Goal: Task Accomplishment & Management: Use online tool/utility

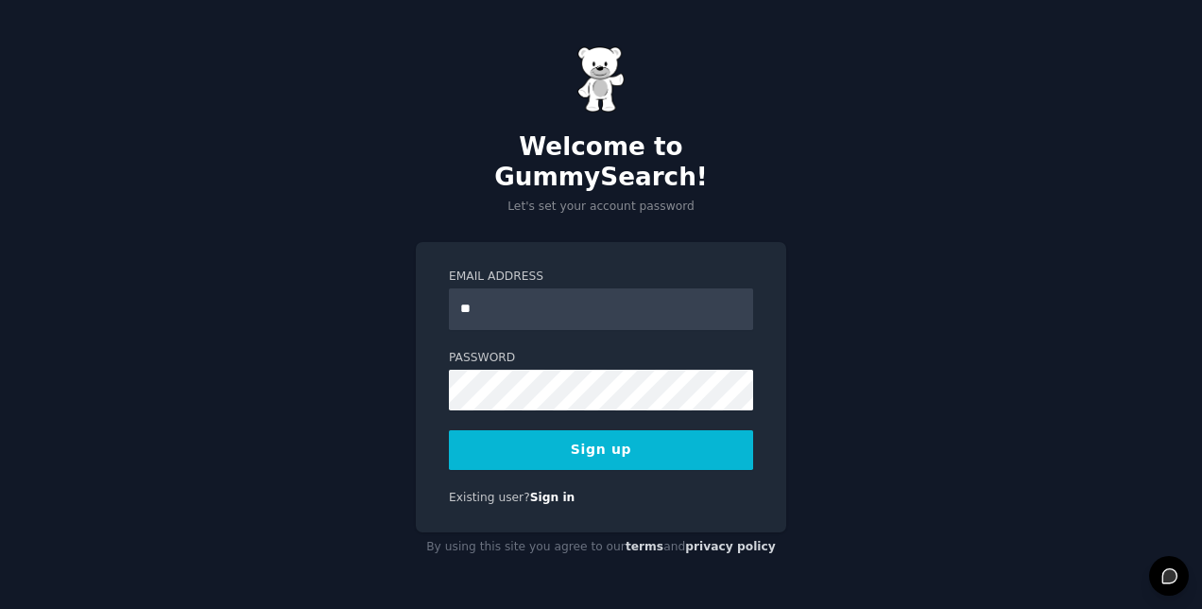
type input "**********"
click at [607, 450] on button "Sign up" at bounding box center [601, 450] width 304 height 40
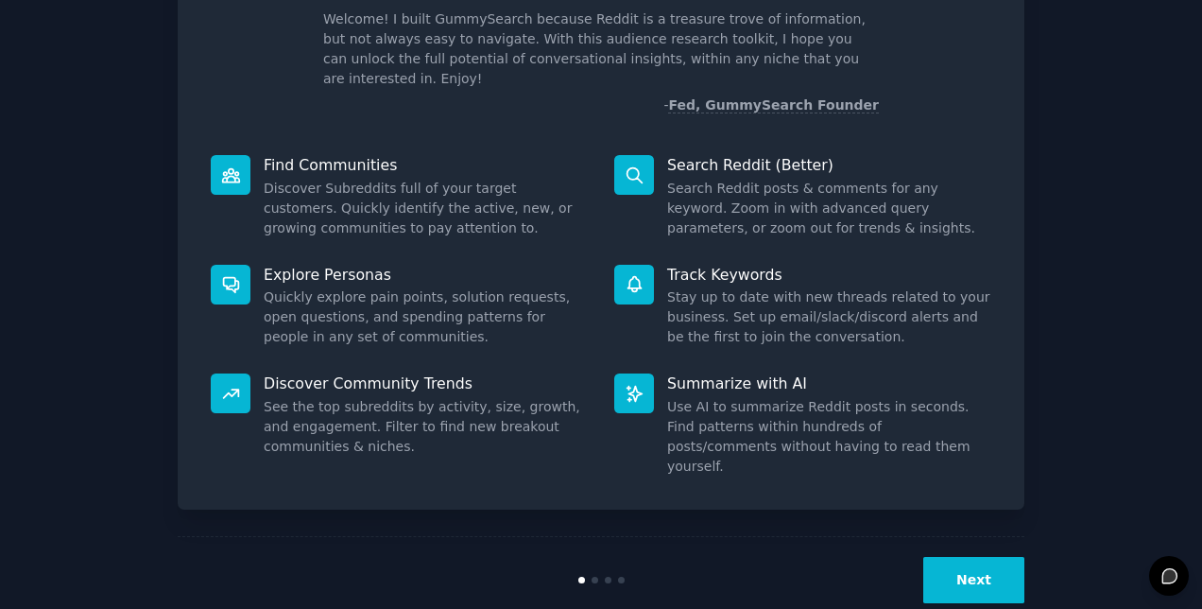
click at [978, 557] on button "Next" at bounding box center [973, 580] width 101 height 46
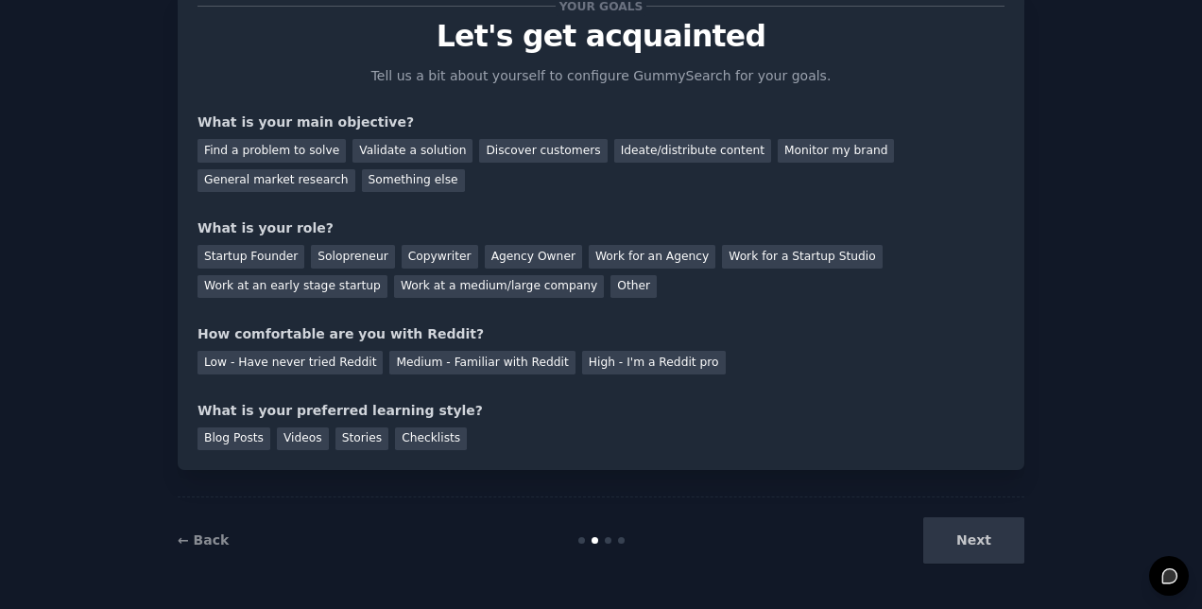
click at [978, 548] on div "Next" at bounding box center [883, 540] width 283 height 46
click at [651, 157] on div "Ideate/distribute content" at bounding box center [692, 151] width 157 height 24
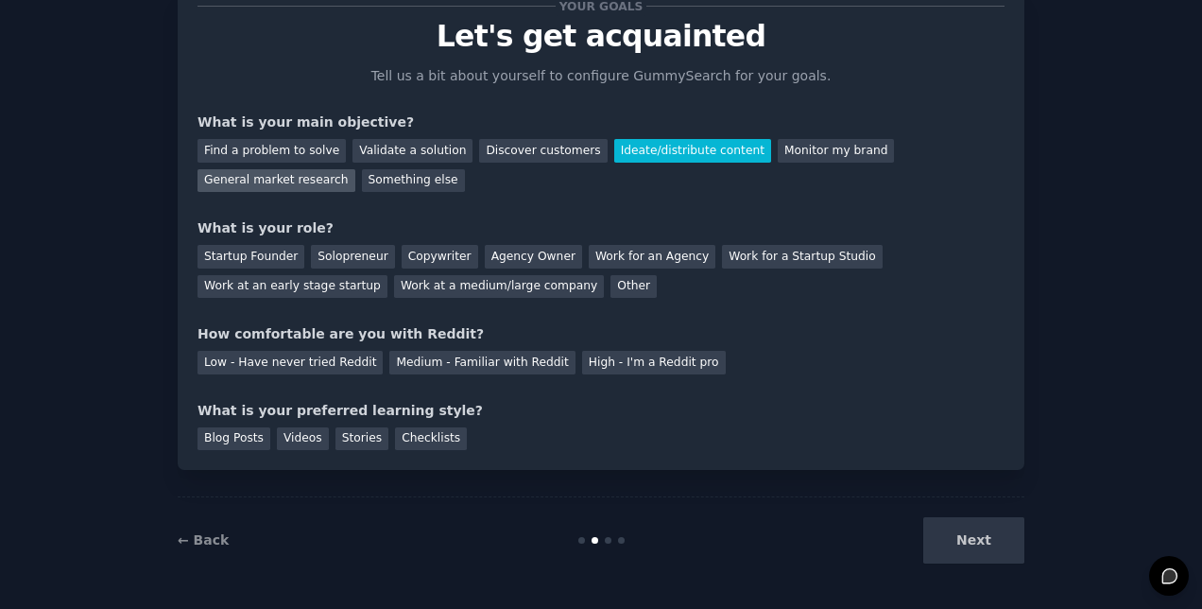
click at [355, 169] on div "General market research" at bounding box center [277, 181] width 158 height 24
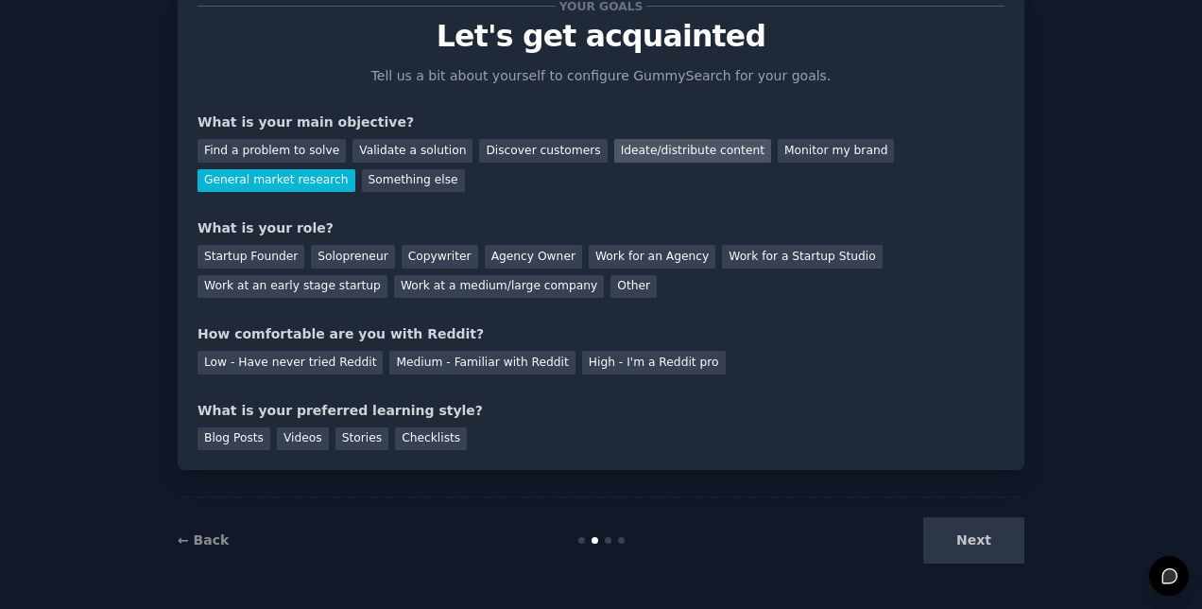
click at [631, 154] on div "Ideate/distribute content" at bounding box center [692, 151] width 157 height 24
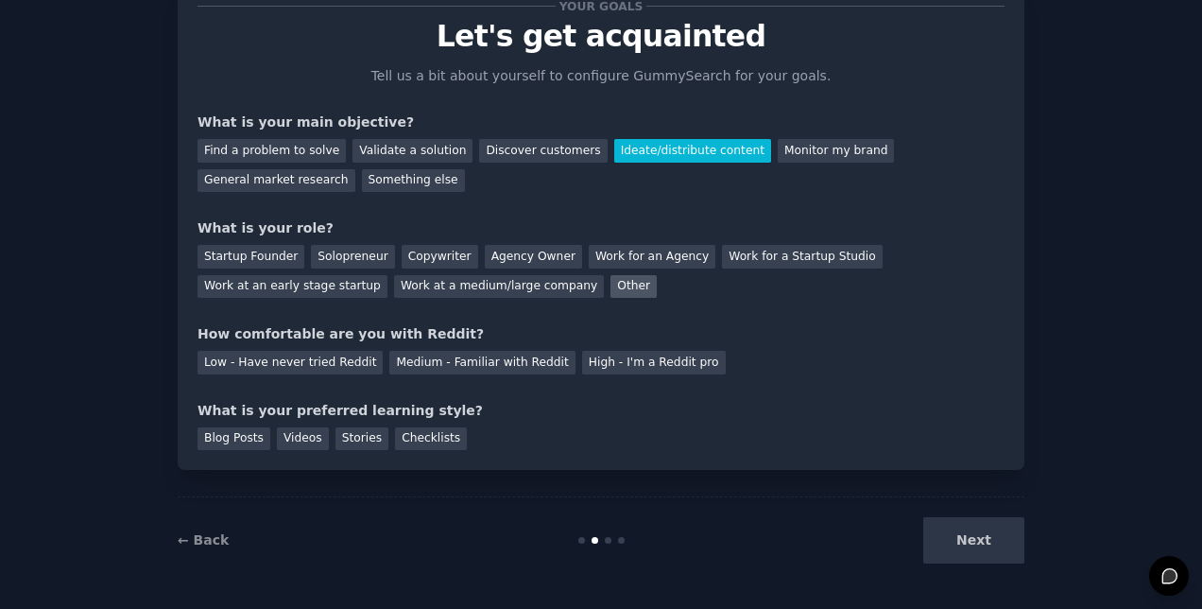
click at [610, 290] on div "Other" at bounding box center [633, 287] width 46 height 24
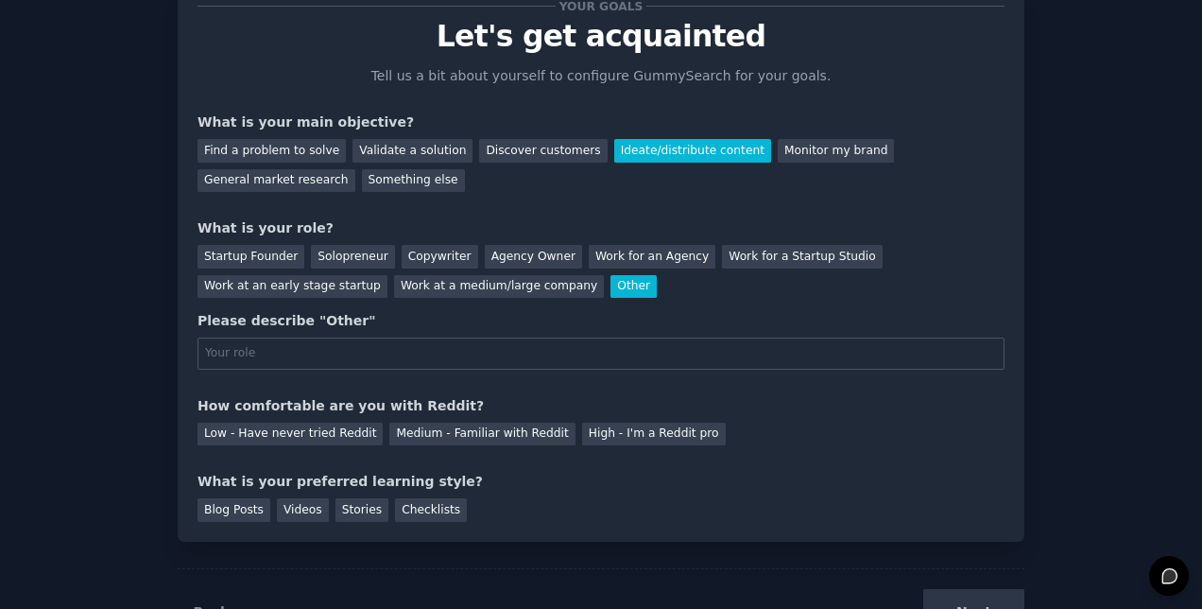
scroll to position [130, 0]
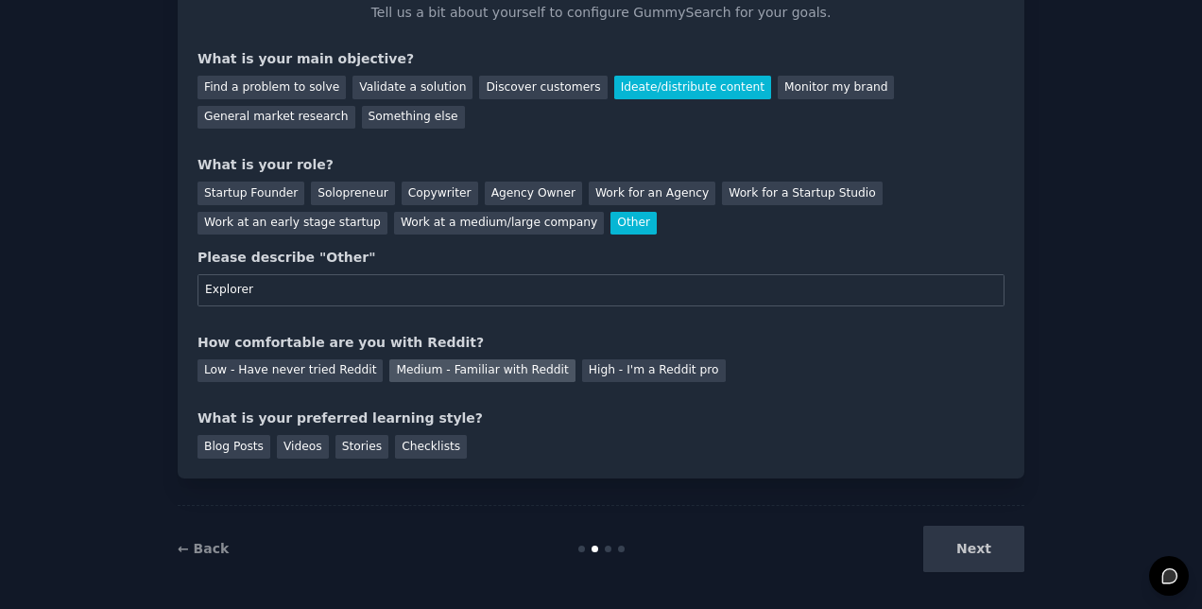
type input "Explorer"
click at [402, 365] on div "Medium - Familiar with Reddit" at bounding box center [481, 371] width 185 height 24
click at [288, 445] on div "Videos" at bounding box center [303, 447] width 52 height 24
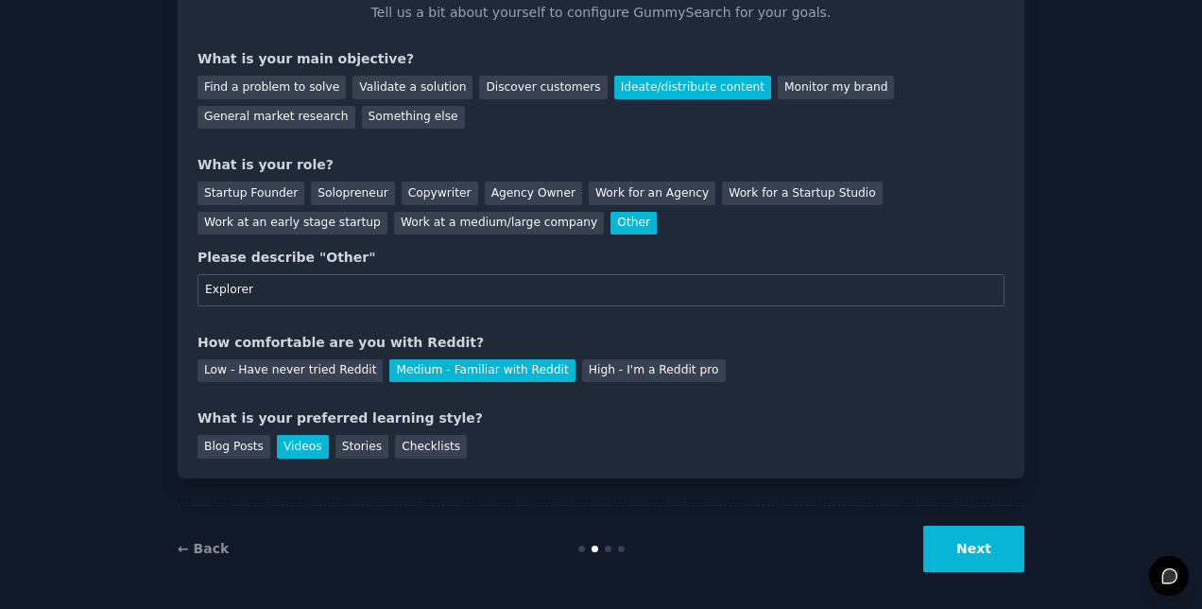
click at [979, 554] on button "Next" at bounding box center [973, 548] width 101 height 46
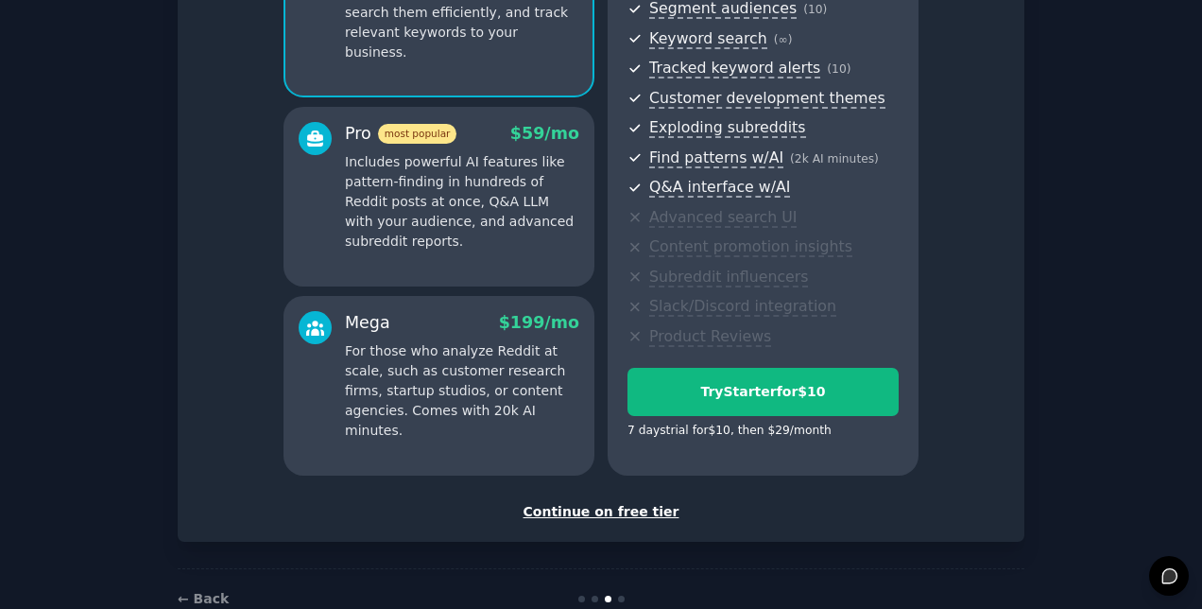
scroll to position [256, 0]
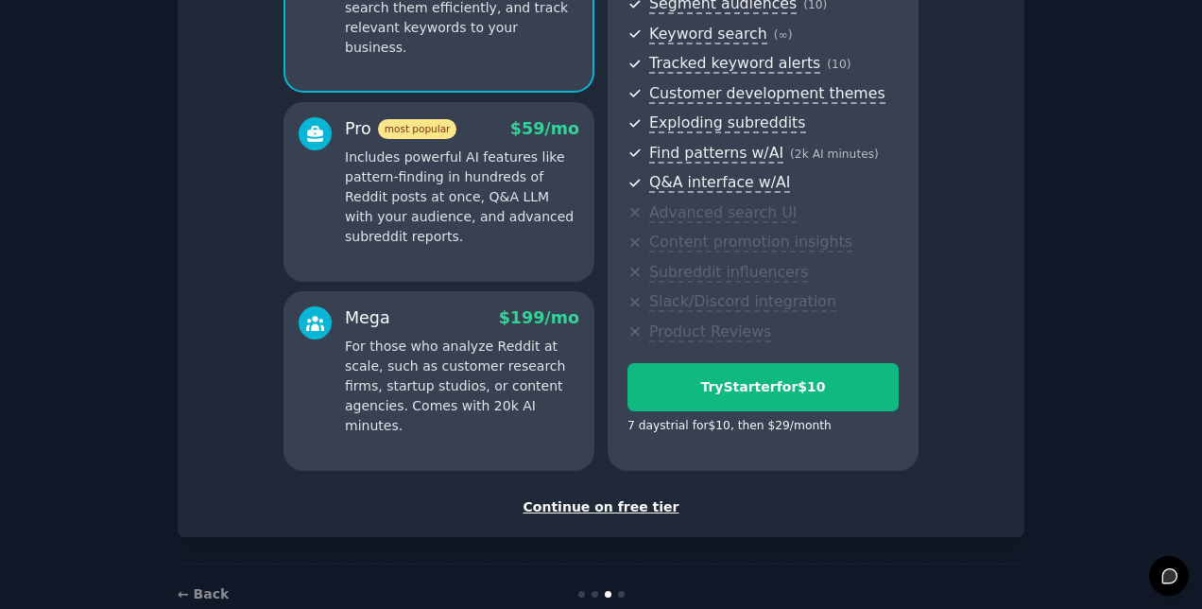
click at [575, 512] on div "Continue on free tier" at bounding box center [601, 507] width 807 height 20
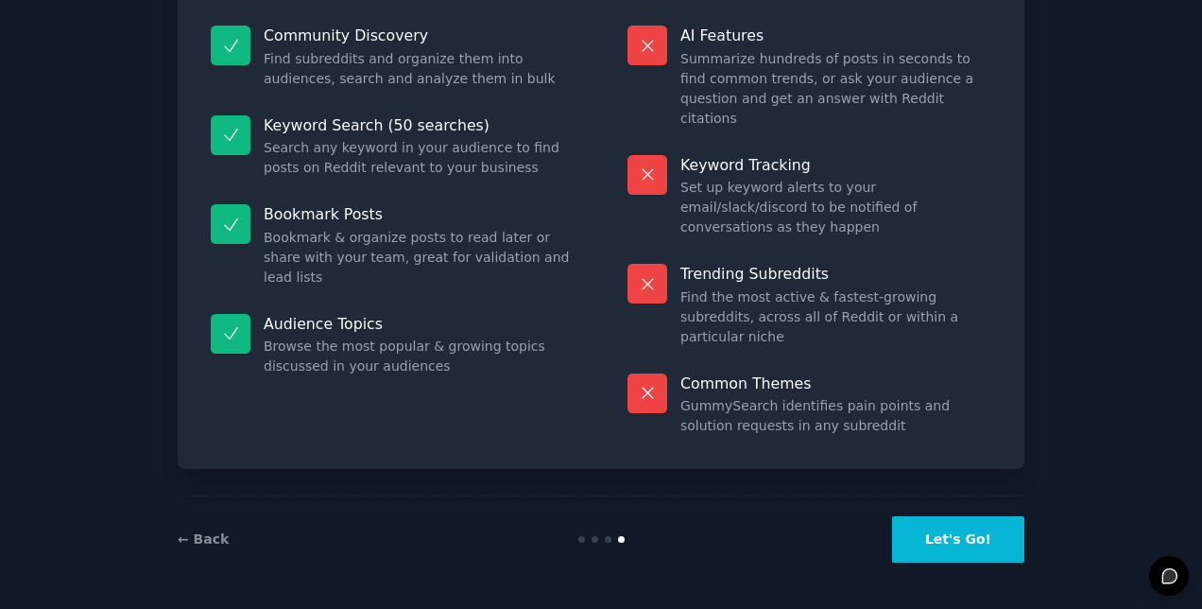
scroll to position [127, 0]
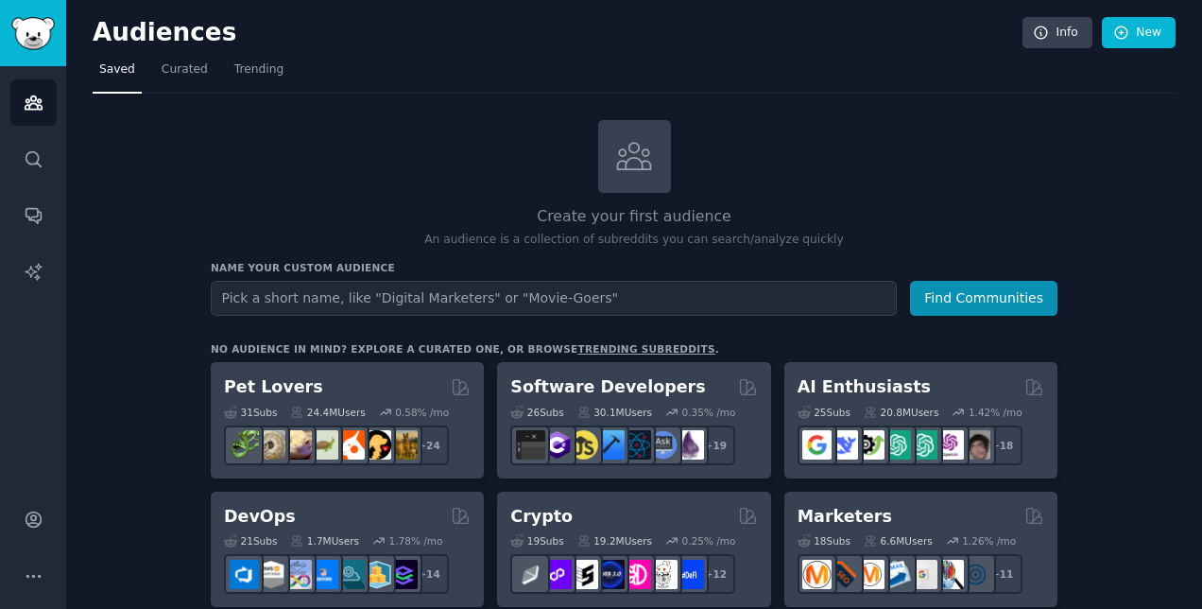
click at [325, 294] on input "text" at bounding box center [554, 298] width 686 height 35
type input "career transition"
click at [910, 281] on button "Find Communities" at bounding box center [983, 298] width 147 height 35
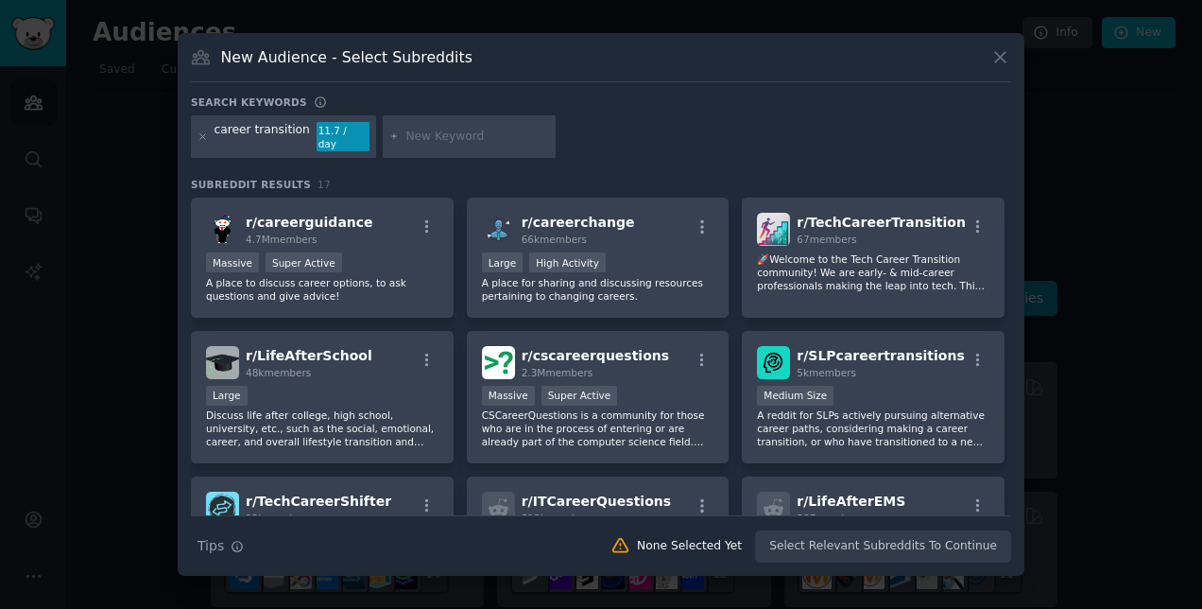
click at [1007, 67] on icon at bounding box center [1000, 57] width 20 height 20
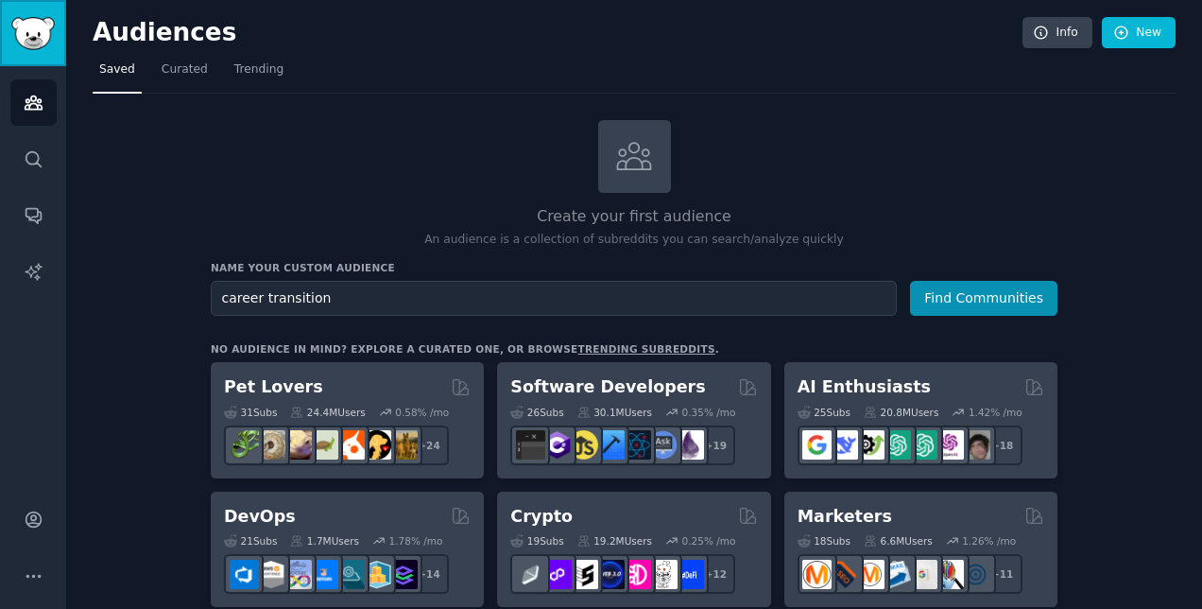
click at [23, 28] on img "Sidebar" at bounding box center [32, 33] width 43 height 33
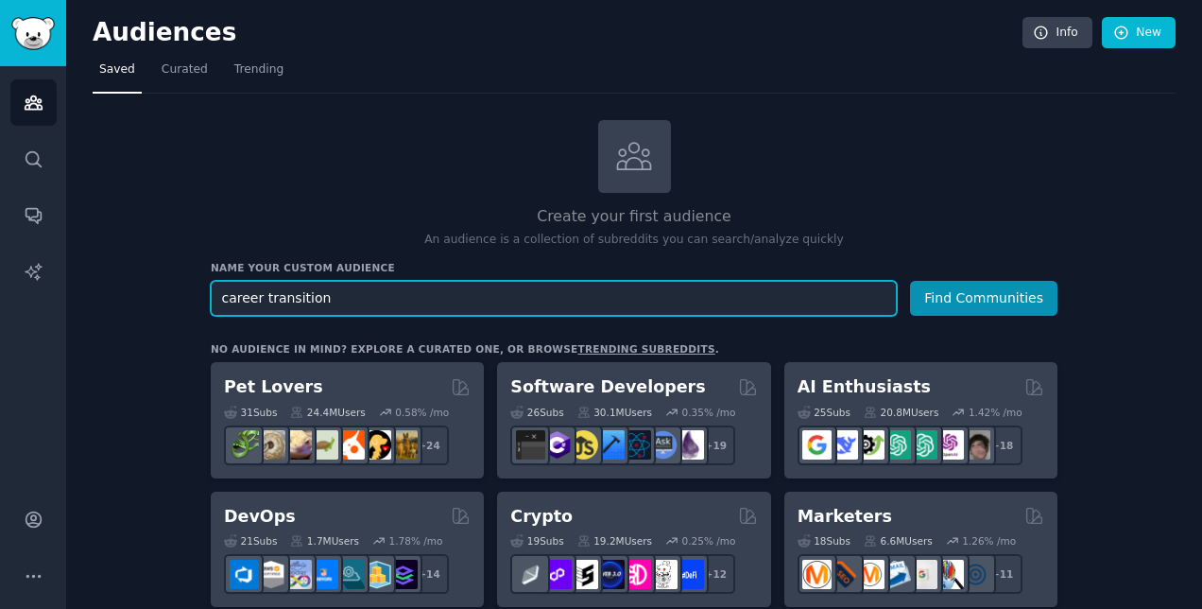
drag, startPoint x: 644, startPoint y: 292, endPoint x: 180, endPoint y: 269, distance: 464.5
